Goal: Task Accomplishment & Management: Manage account settings

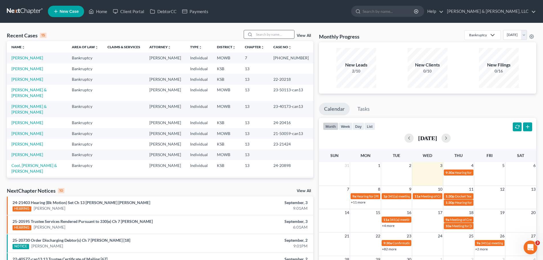
click at [267, 31] on input "search" at bounding box center [274, 34] width 40 height 8
type input "[PERSON_NAME]"
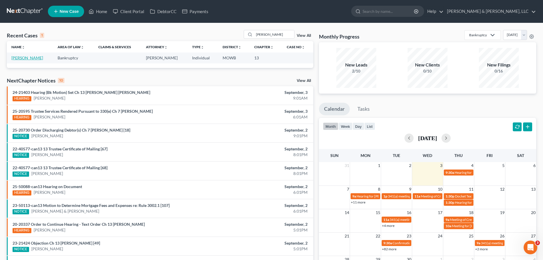
click at [31, 57] on link "[PERSON_NAME]" at bounding box center [27, 57] width 32 height 5
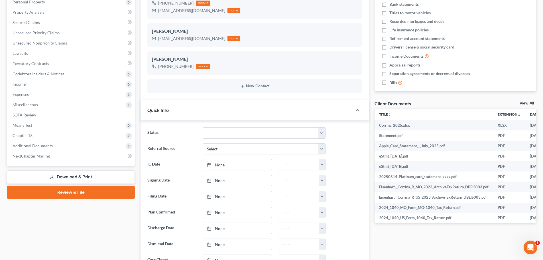
scroll to position [114, 0]
click at [40, 143] on span "Additional Documents" at bounding box center [33, 145] width 40 height 5
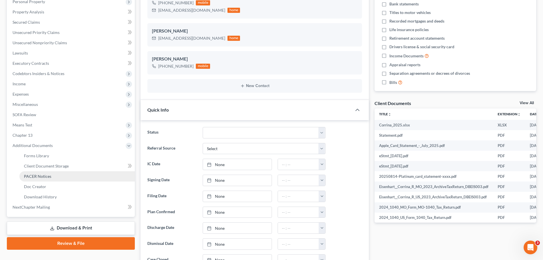
click at [48, 175] on span "PACER Notices" at bounding box center [37, 176] width 27 height 5
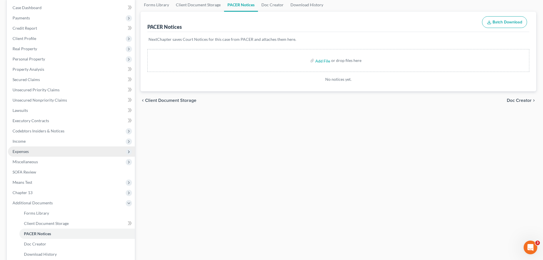
scroll to position [57, 0]
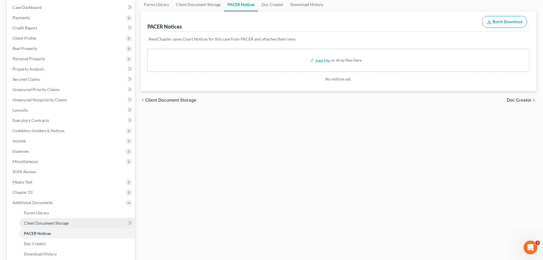
click at [54, 221] on span "Client Document Storage" at bounding box center [46, 222] width 45 height 5
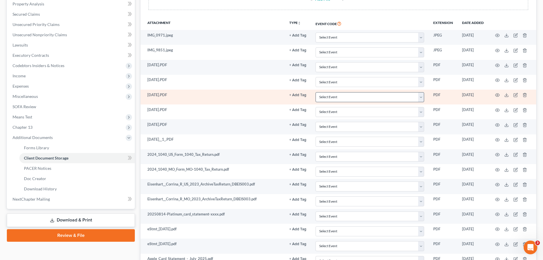
scroll to position [119, 0]
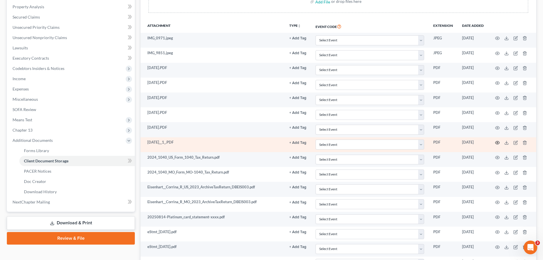
click at [497, 143] on icon "button" at bounding box center [497, 142] width 5 height 5
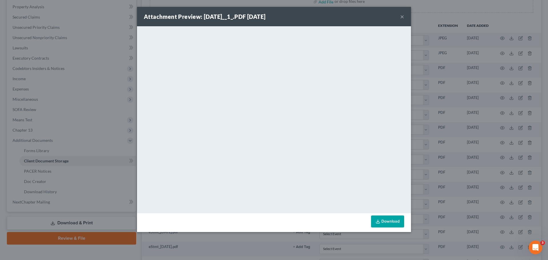
click at [402, 15] on button "×" at bounding box center [402, 16] width 4 height 7
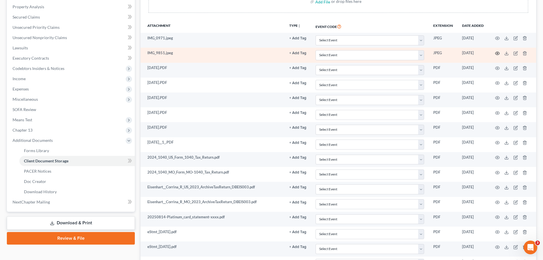
click at [498, 54] on circle "button" at bounding box center [497, 53] width 1 height 1
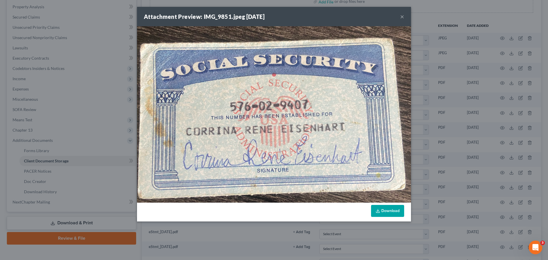
click at [401, 17] on button "×" at bounding box center [402, 16] width 4 height 7
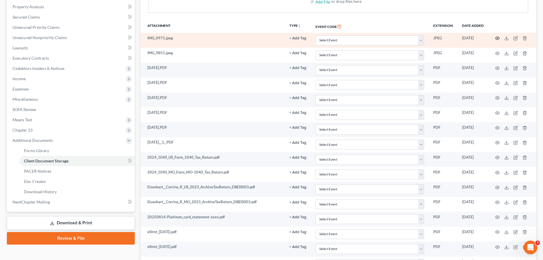
click at [498, 36] on icon "button" at bounding box center [497, 38] width 5 height 5
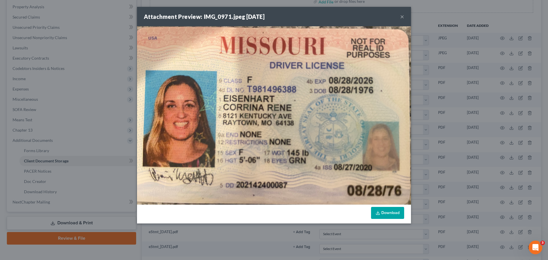
click at [400, 18] on button "×" at bounding box center [402, 16] width 4 height 7
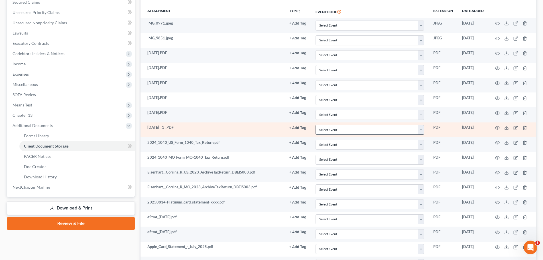
scroll to position [148, 0]
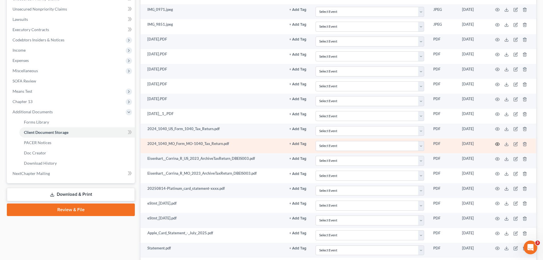
click at [497, 144] on icon "button" at bounding box center [497, 144] width 5 height 5
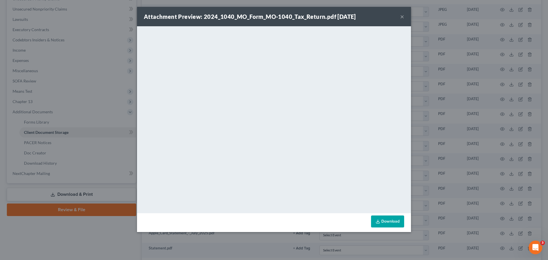
click at [401, 16] on button "×" at bounding box center [402, 16] width 4 height 7
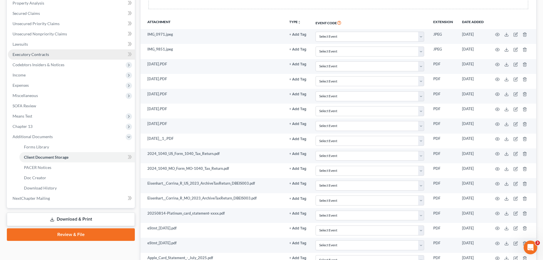
scroll to position [119, 0]
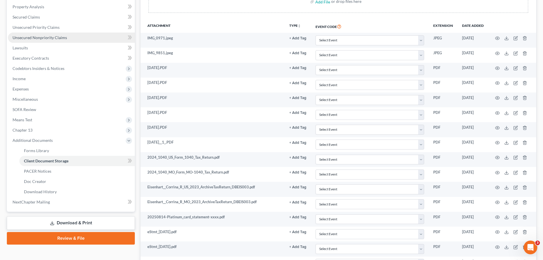
click at [66, 37] on link "Unsecured Nonpriority Claims" at bounding box center [71, 38] width 127 height 10
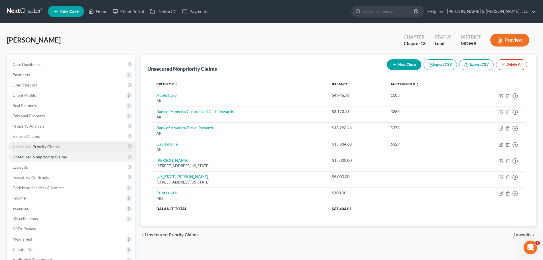
click at [50, 143] on link "Unsecured Priority Claims" at bounding box center [71, 146] width 127 height 10
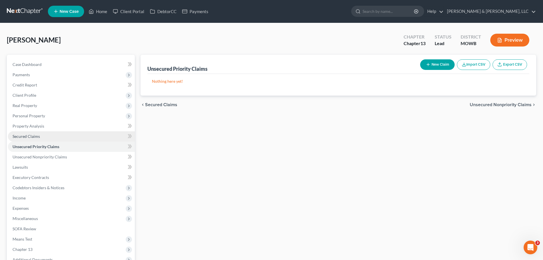
click at [38, 141] on link "Secured Claims" at bounding box center [71, 136] width 127 height 10
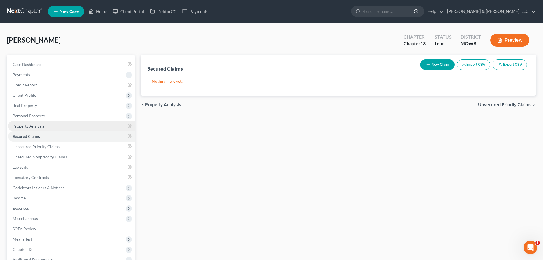
click at [42, 126] on span "Property Analysis" at bounding box center [29, 125] width 32 height 5
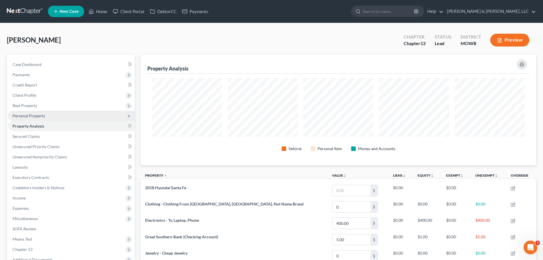
scroll to position [110, 396]
click at [43, 117] on span "Personal Property" at bounding box center [29, 115] width 33 height 5
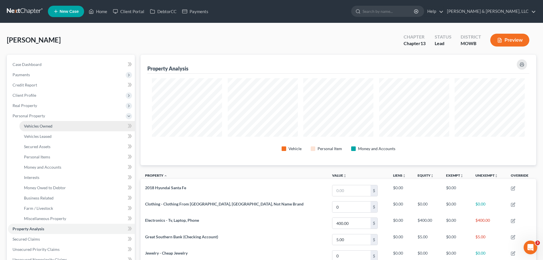
click at [42, 125] on span "Vehicles Owned" at bounding box center [38, 125] width 29 height 5
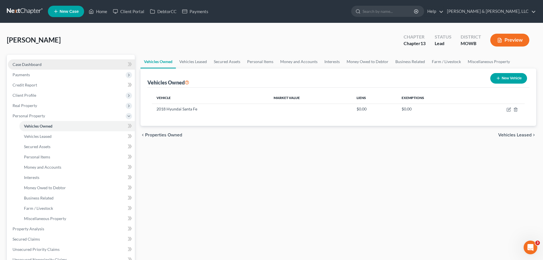
click at [51, 62] on link "Case Dashboard" at bounding box center [71, 64] width 127 height 10
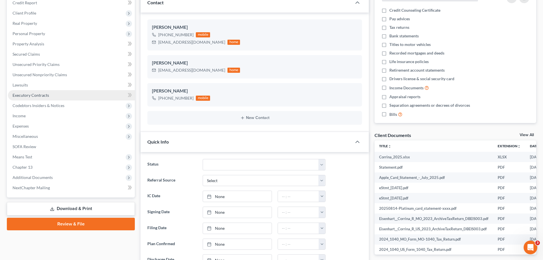
scroll to position [86, 0]
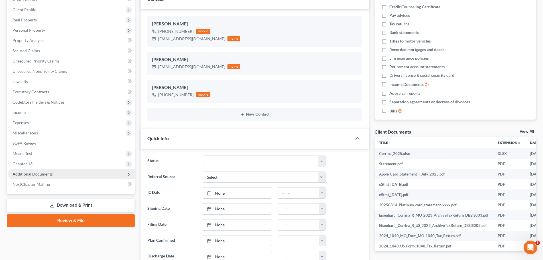
click at [58, 174] on span "Additional Documents" at bounding box center [71, 174] width 127 height 10
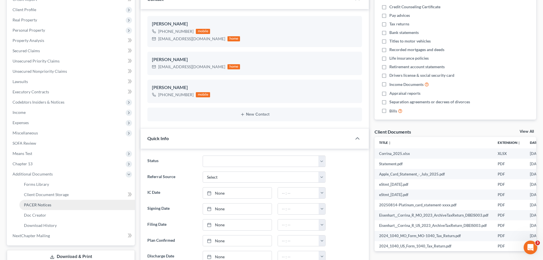
click at [56, 207] on link "PACER Notices" at bounding box center [77, 205] width 116 height 10
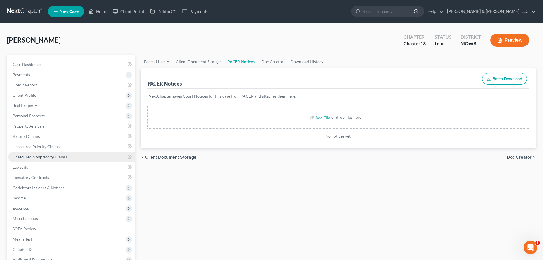
click at [65, 159] on link "Unsecured Nonpriority Claims" at bounding box center [71, 157] width 127 height 10
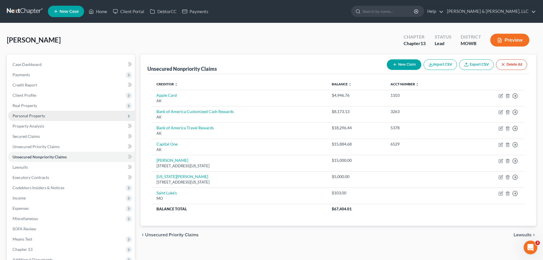
click at [34, 119] on span "Personal Property" at bounding box center [71, 116] width 127 height 10
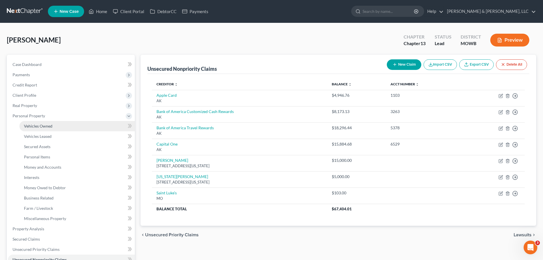
click at [39, 124] on span "Vehicles Owned" at bounding box center [38, 125] width 29 height 5
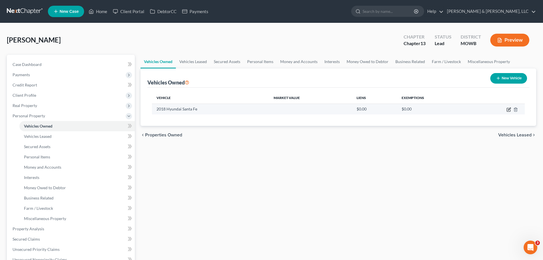
click at [509, 110] on icon "button" at bounding box center [509, 109] width 5 height 5
select select "0"
select select "8"
select select "2"
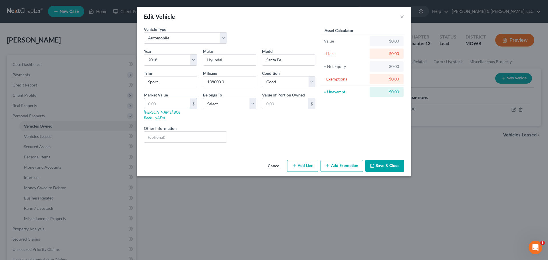
click at [179, 106] on input "text" at bounding box center [167, 103] width 46 height 11
click at [376, 160] on button "Save & Close" at bounding box center [384, 166] width 39 height 12
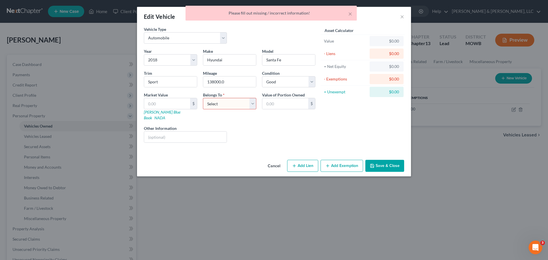
click at [244, 102] on select "Select Debtor 1 Only Debtor 2 Only Debtor 1 And Debtor 2 Only At Least One Of T…" at bounding box center [229, 103] width 53 height 11
select select "0"
click at [203, 98] on select "Select Debtor 1 Only Debtor 2 Only Debtor 1 And Debtor 2 Only At Least One Of T…" at bounding box center [229, 103] width 53 height 11
click at [385, 160] on button "Save & Close" at bounding box center [384, 166] width 39 height 12
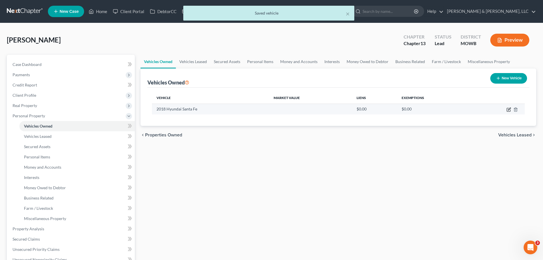
click at [510, 109] on icon "button" at bounding box center [509, 109] width 3 height 3
select select "0"
select select "8"
select select "2"
select select "0"
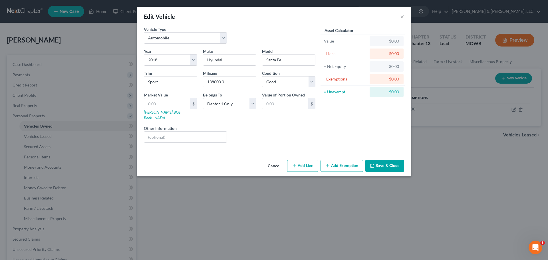
click at [335, 160] on button "Add Exemption" at bounding box center [341, 166] width 42 height 12
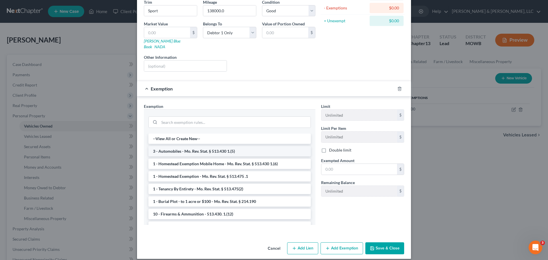
click at [236, 146] on li "3 - Automobiles - Mo. Rev. Stat. § 513.430 1.(5)" at bounding box center [229, 151] width 162 height 10
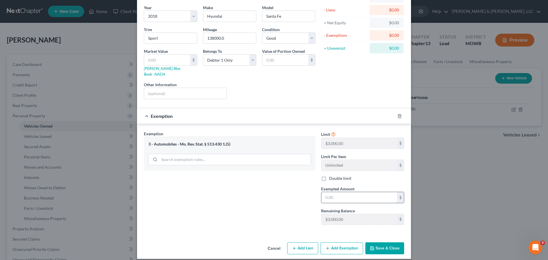
click at [358, 192] on input "text" at bounding box center [359, 197] width 76 height 11
type input "3,000"
click at [337, 244] on button "Add Exemption" at bounding box center [341, 248] width 42 height 12
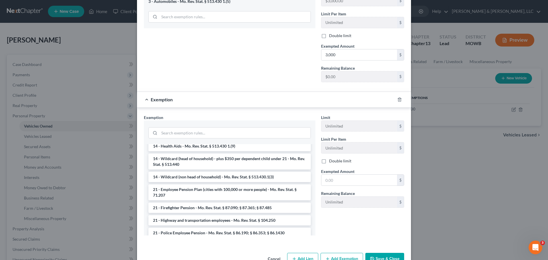
scroll to position [115, 0]
click at [224, 173] on li "14 - Wildcard (non head of household) - Mo. Rev. Stat. § 513.430.1(3)" at bounding box center [229, 178] width 162 height 10
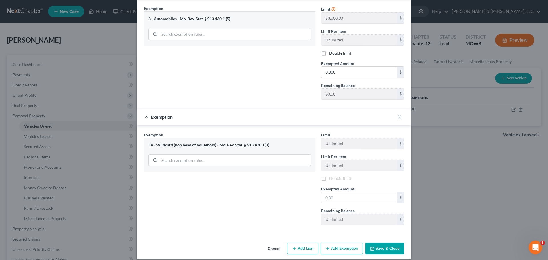
scroll to position [170, 0]
click at [343, 192] on input "text" at bounding box center [359, 197] width 76 height 11
type input "600"
click at [340, 242] on button "Add Exemption" at bounding box center [341, 248] width 42 height 12
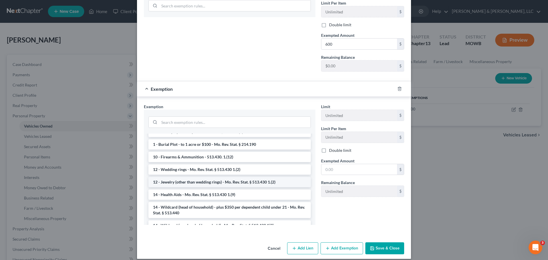
scroll to position [86, 0]
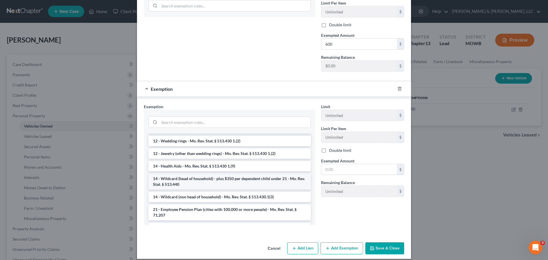
click at [222, 179] on li "14 - Wildcard (head of household) - plus $350 per dependent child under 21 - Mo…" at bounding box center [229, 181] width 162 height 16
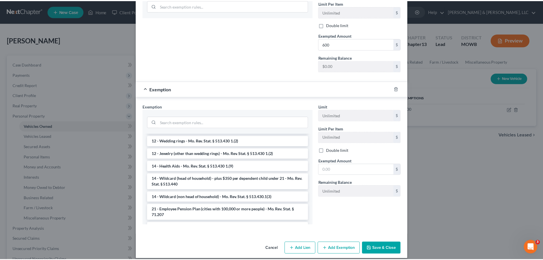
scroll to position [296, 0]
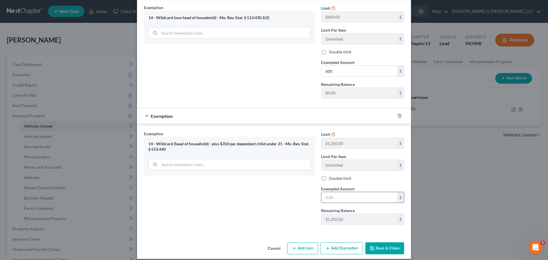
click at [338, 194] on input "text" at bounding box center [359, 197] width 76 height 11
type input "1,950"
click at [383, 242] on button "Save & Close" at bounding box center [384, 248] width 39 height 12
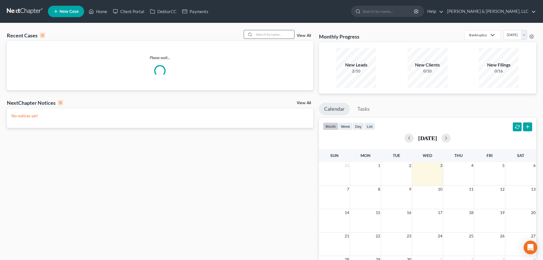
click at [273, 35] on input "search" at bounding box center [274, 34] width 40 height 8
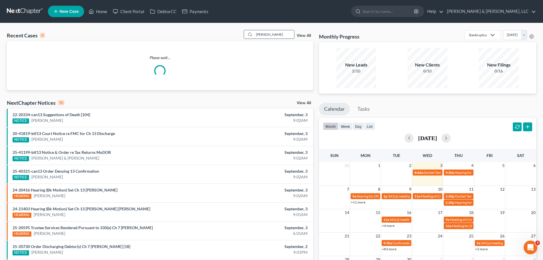
type input "smith"
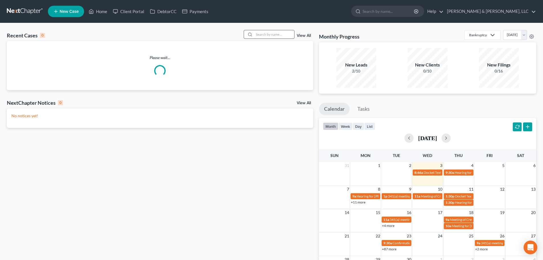
click at [290, 32] on input "search" at bounding box center [274, 34] width 40 height 8
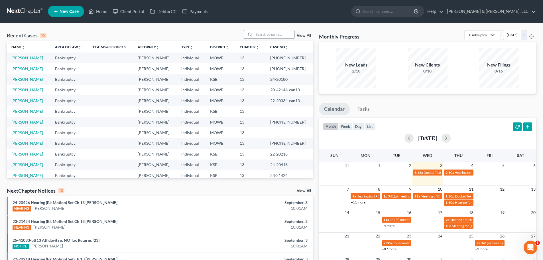
type input "n"
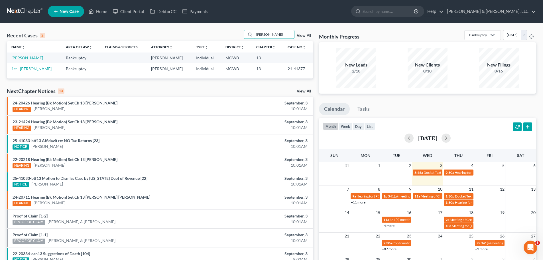
type input "[PERSON_NAME]"
click at [36, 57] on link "[PERSON_NAME]" at bounding box center [27, 57] width 32 height 5
select select "6"
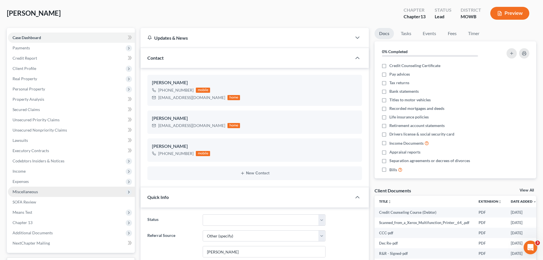
scroll to position [86, 0]
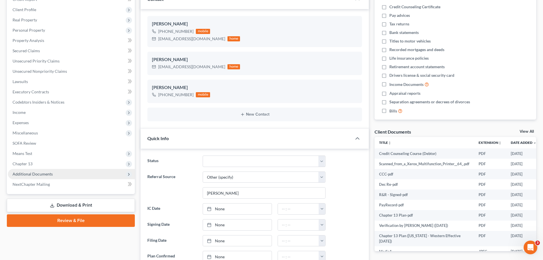
click at [44, 177] on span "Additional Documents" at bounding box center [71, 174] width 127 height 10
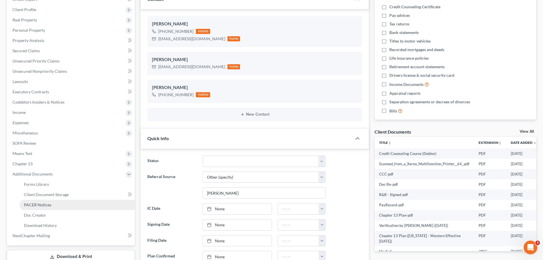
click at [48, 203] on span "PACER Notices" at bounding box center [37, 204] width 27 height 5
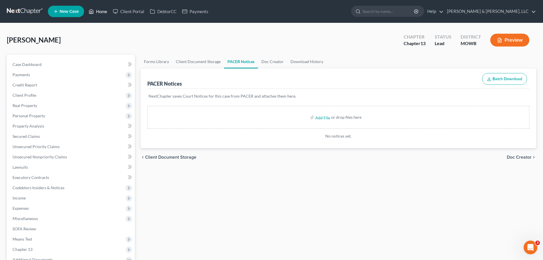
click at [102, 13] on link "Home" at bounding box center [98, 11] width 24 height 10
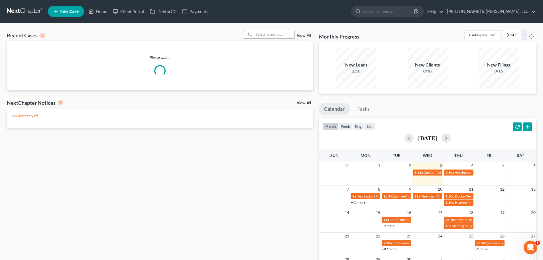
click at [274, 36] on input "search" at bounding box center [274, 34] width 40 height 8
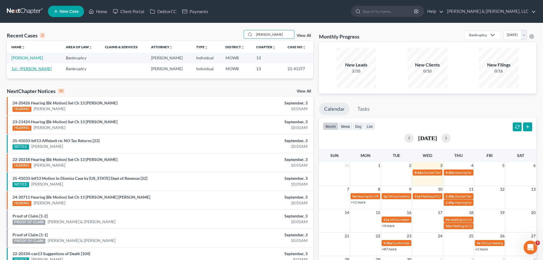
type input "[PERSON_NAME]"
click at [51, 70] on link "1st - [PERSON_NAME]" at bounding box center [31, 68] width 40 height 5
select select "6"
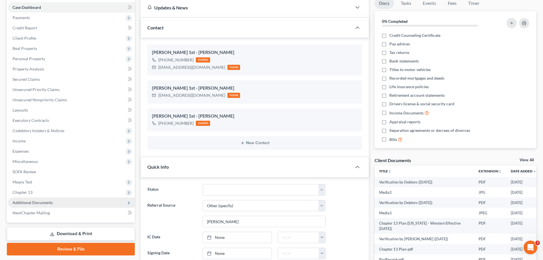
scroll to position [2218, 0]
click at [38, 202] on span "Additional Documents" at bounding box center [33, 202] width 40 height 5
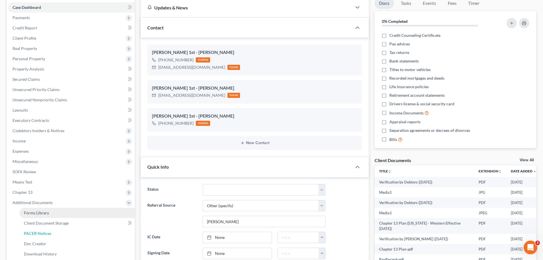
click at [42, 231] on span "PACER Notices" at bounding box center [37, 233] width 27 height 5
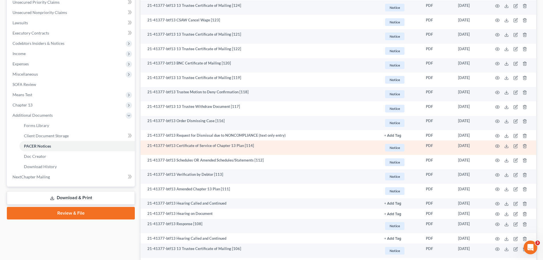
scroll to position [171, 0]
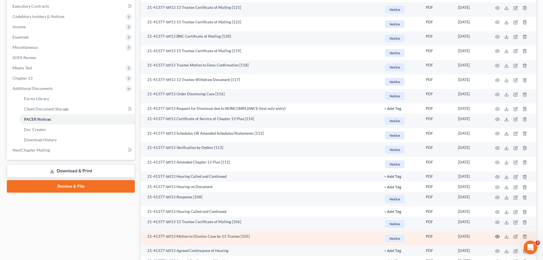
click at [496, 236] on icon "button" at bounding box center [497, 236] width 5 height 5
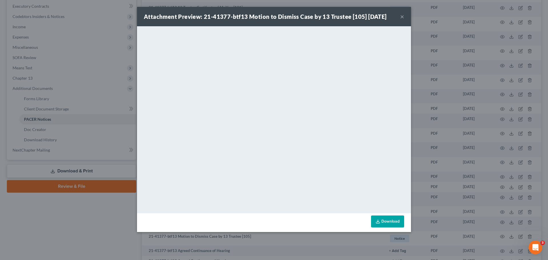
click at [402, 16] on button "×" at bounding box center [402, 16] width 4 height 7
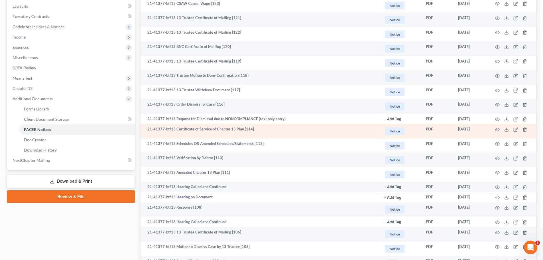
scroll to position [143, 0]
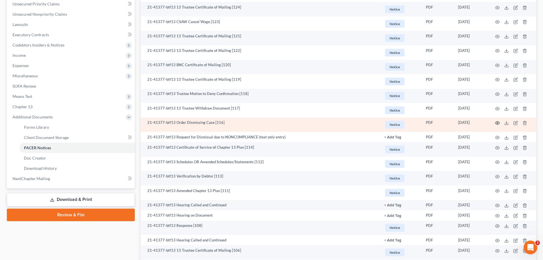
click at [498, 122] on icon "button" at bounding box center [498, 123] width 4 height 3
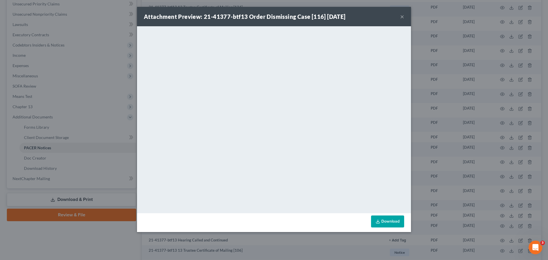
click at [402, 18] on button "×" at bounding box center [402, 16] width 4 height 7
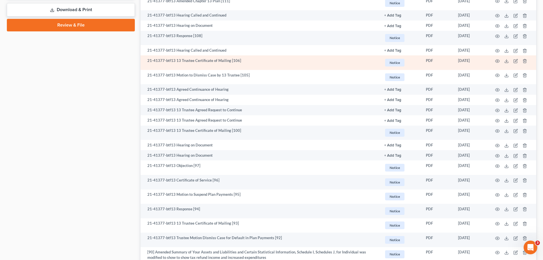
scroll to position [342, 0]
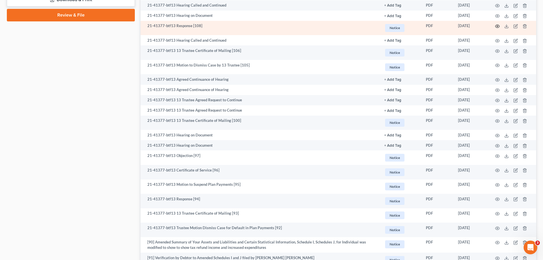
click at [499, 26] on icon "button" at bounding box center [498, 26] width 4 height 3
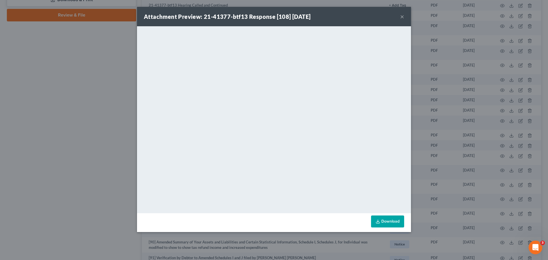
click at [401, 17] on button "×" at bounding box center [402, 16] width 4 height 7
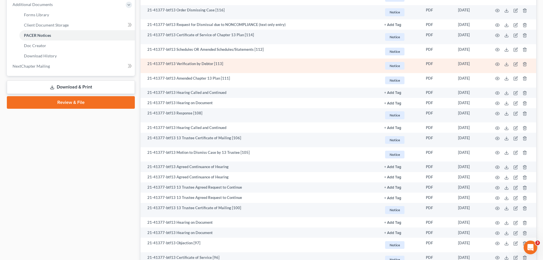
scroll to position [228, 0]
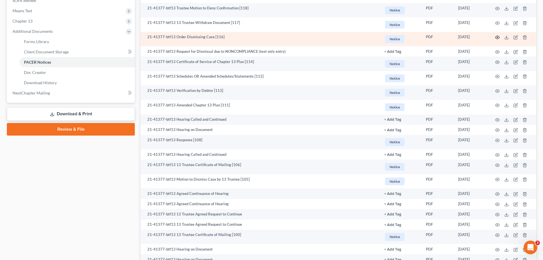
click at [499, 37] on icon "button" at bounding box center [497, 37] width 5 height 5
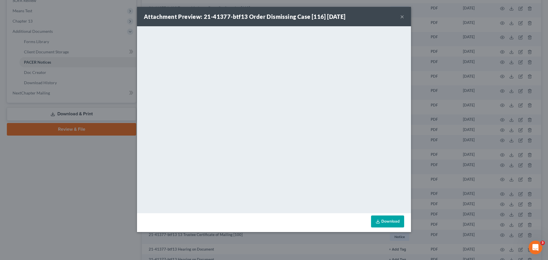
click at [403, 18] on button "×" at bounding box center [402, 16] width 4 height 7
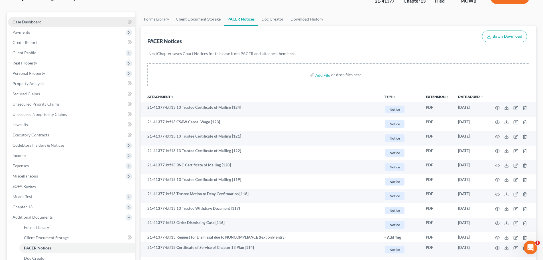
scroll to position [0, 0]
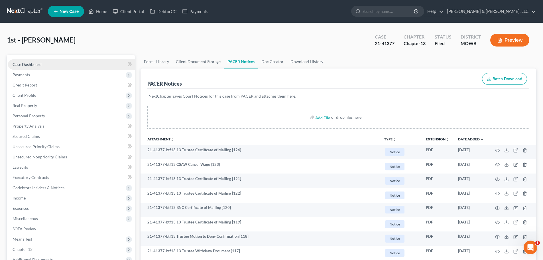
click at [48, 64] on link "Case Dashboard" at bounding box center [71, 64] width 127 height 10
select select "6"
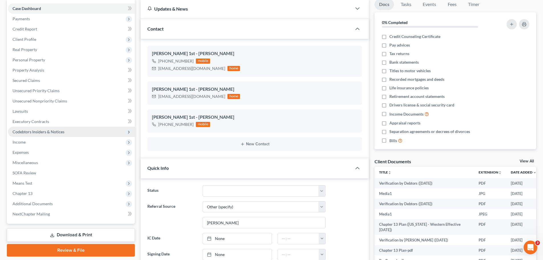
scroll to position [57, 0]
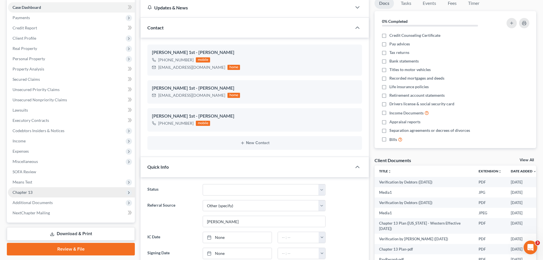
click at [38, 192] on span "Chapter 13" at bounding box center [71, 192] width 127 height 10
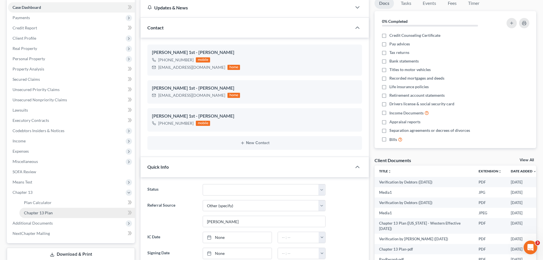
click at [41, 211] on span "Chapter 13 Plan" at bounding box center [38, 212] width 29 height 5
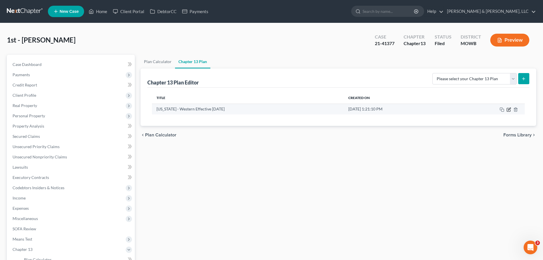
click at [509, 108] on icon "button" at bounding box center [509, 109] width 5 height 5
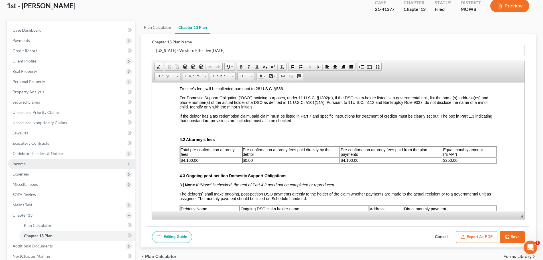
scroll to position [95, 0]
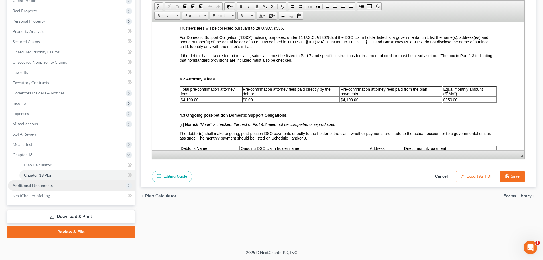
click at [44, 182] on span "Additional Documents" at bounding box center [71, 185] width 127 height 10
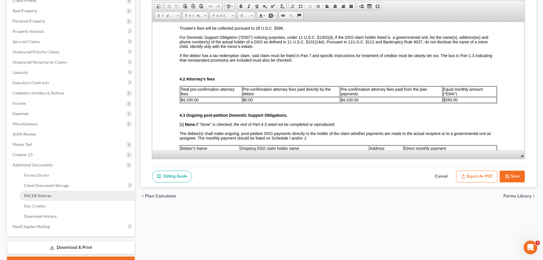
click at [48, 197] on span "PACER Notices" at bounding box center [37, 195] width 27 height 5
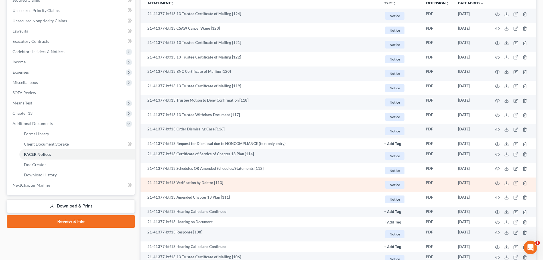
scroll to position [143, 0]
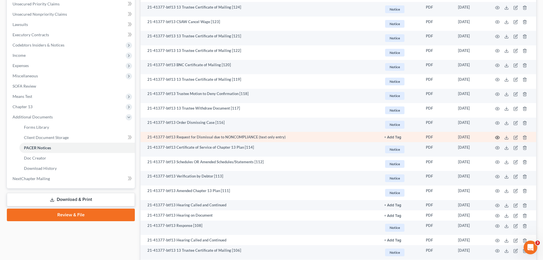
click at [499, 137] on icon "button" at bounding box center [497, 137] width 5 height 5
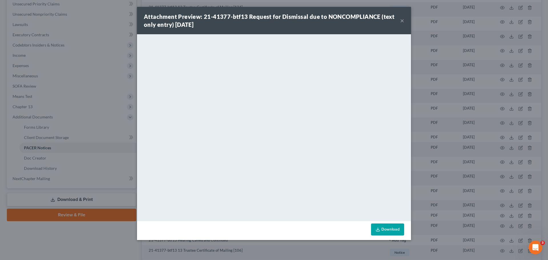
click at [402, 20] on button "×" at bounding box center [402, 20] width 4 height 7
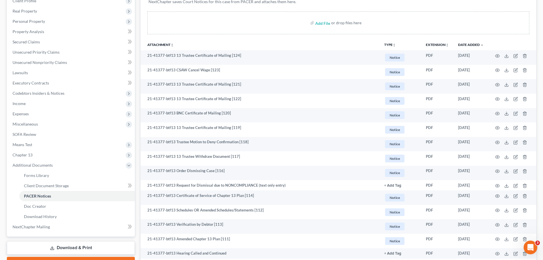
scroll to position [0, 0]
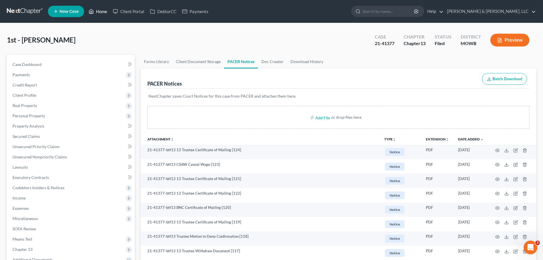
click at [102, 9] on link "Home" at bounding box center [98, 11] width 24 height 10
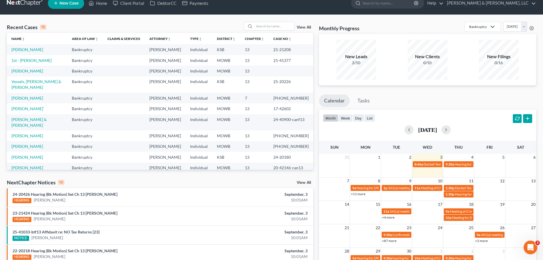
scroll to position [8, 0]
